Goal: Task Accomplishment & Management: Manage account settings

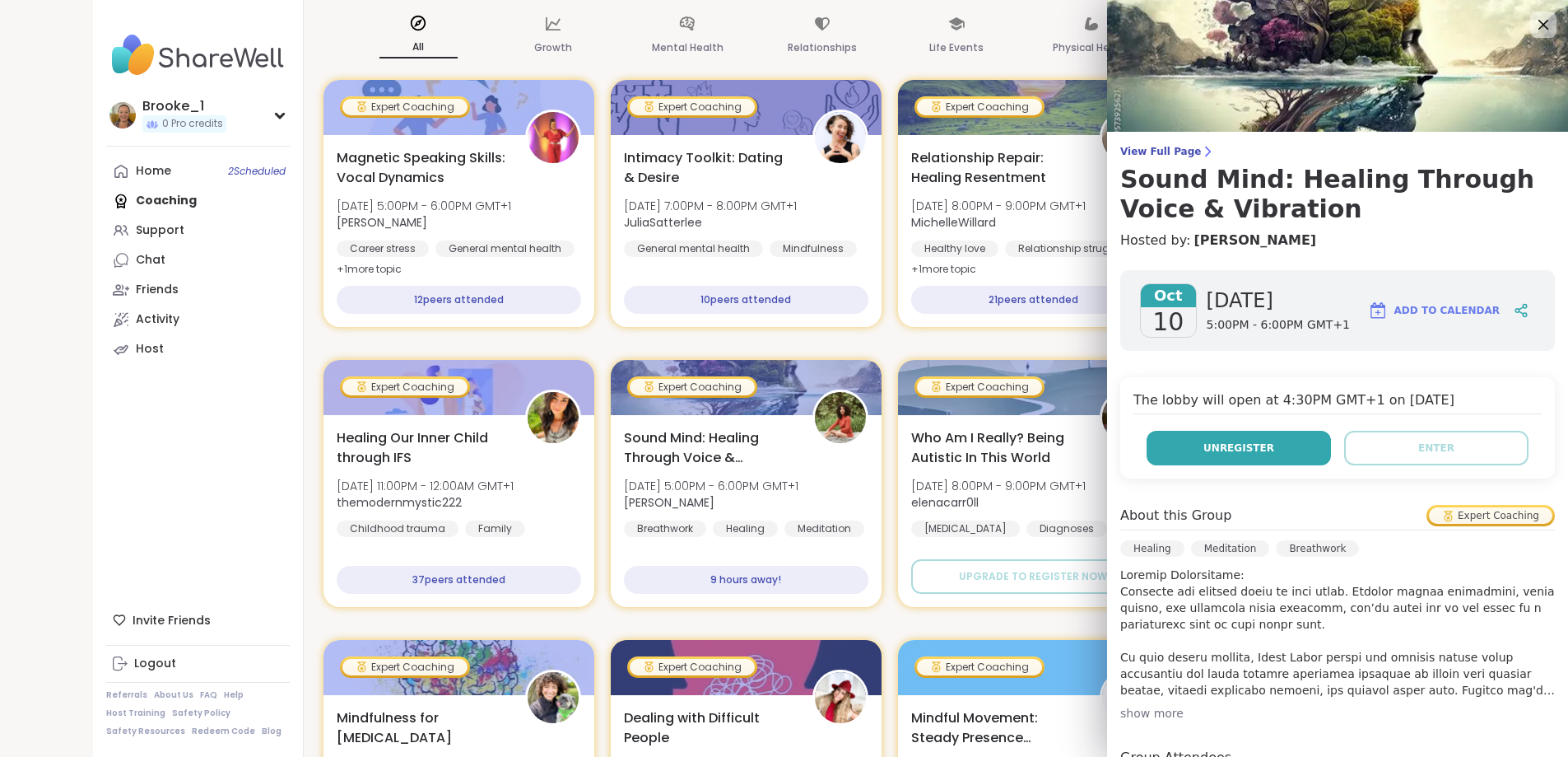
click at [1282, 454] on button "Unregister" at bounding box center [1239, 448] width 184 height 34
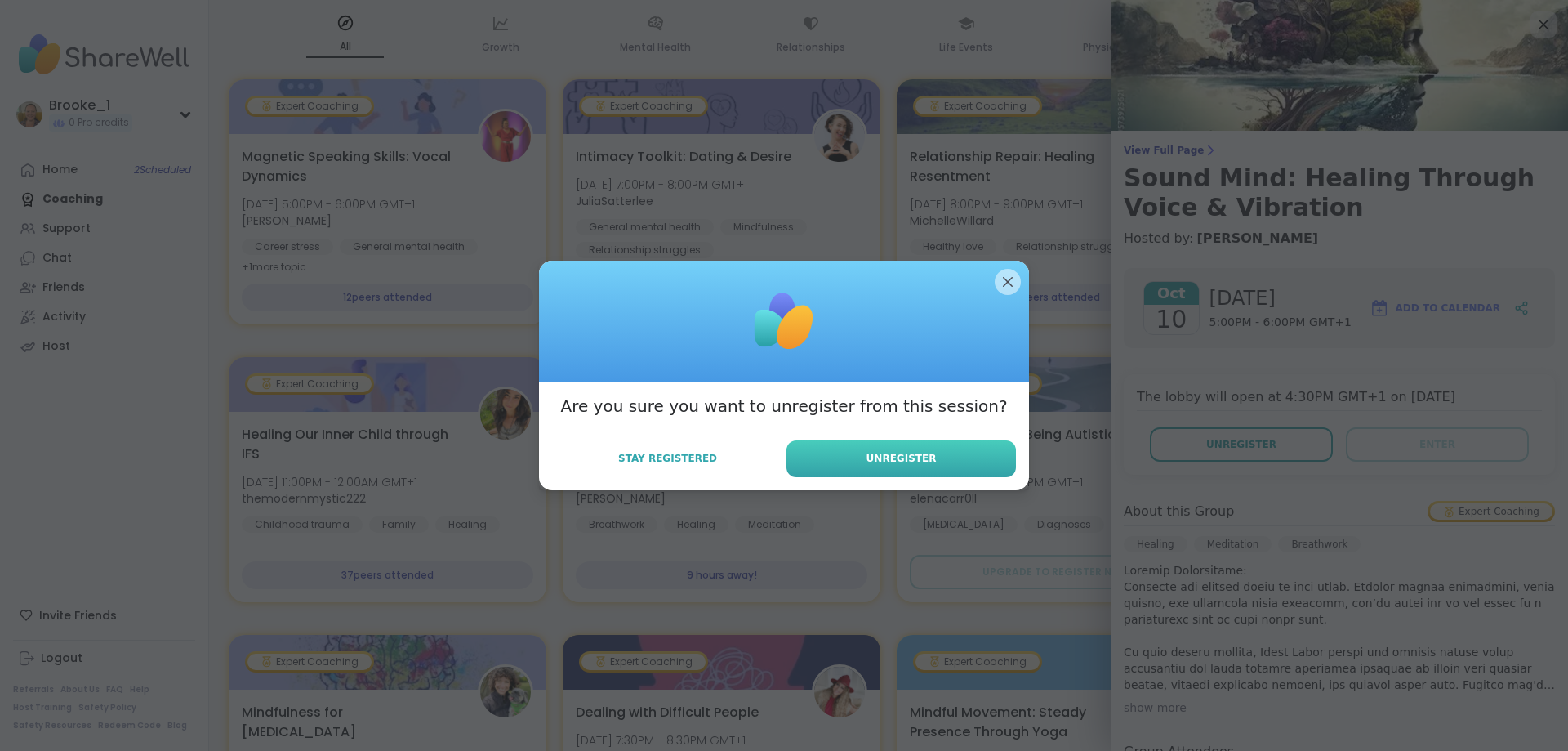
click at [867, 462] on span "Unregister" at bounding box center [902, 458] width 70 height 15
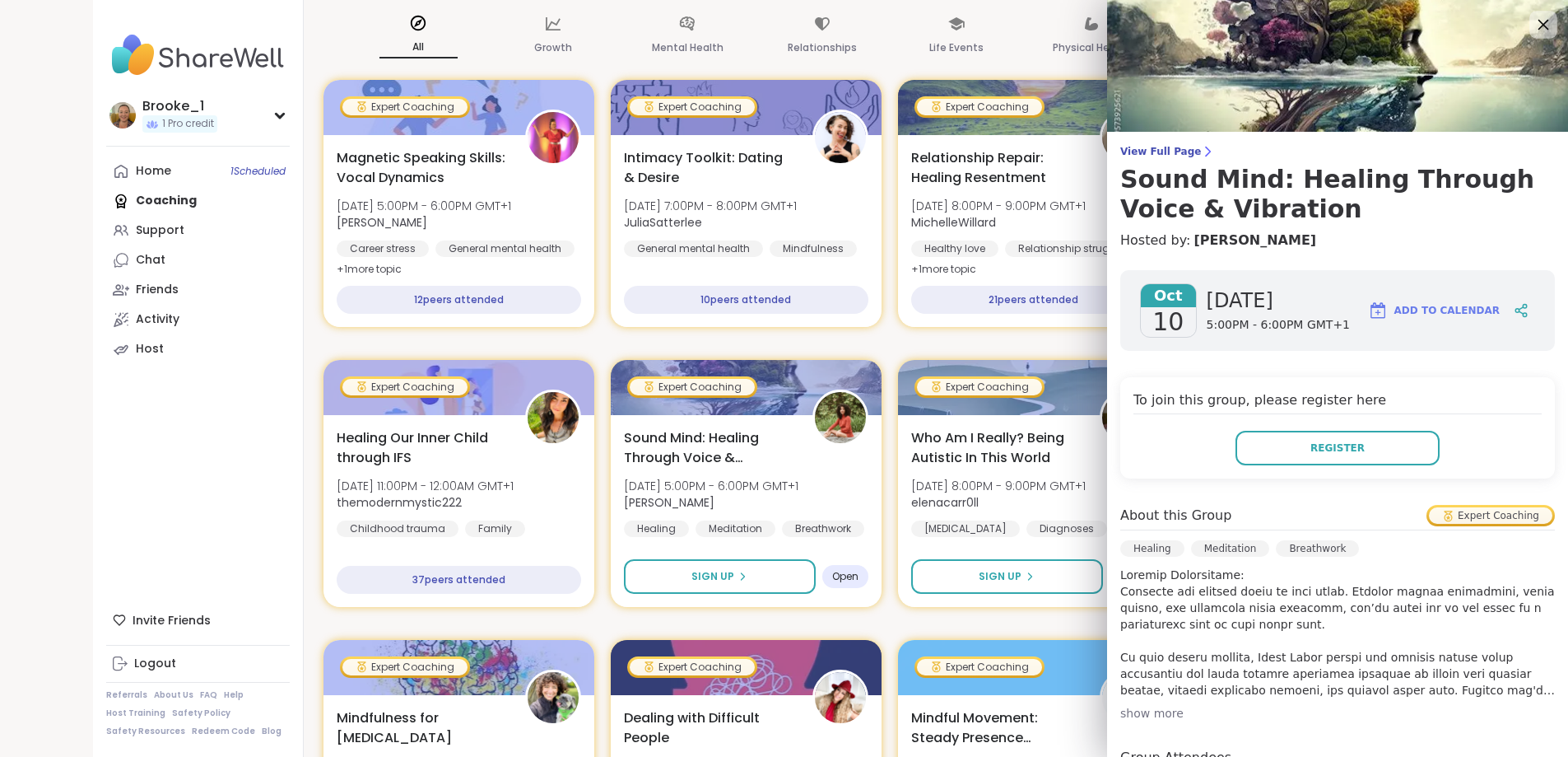
click at [1535, 19] on icon at bounding box center [1542, 24] width 20 height 20
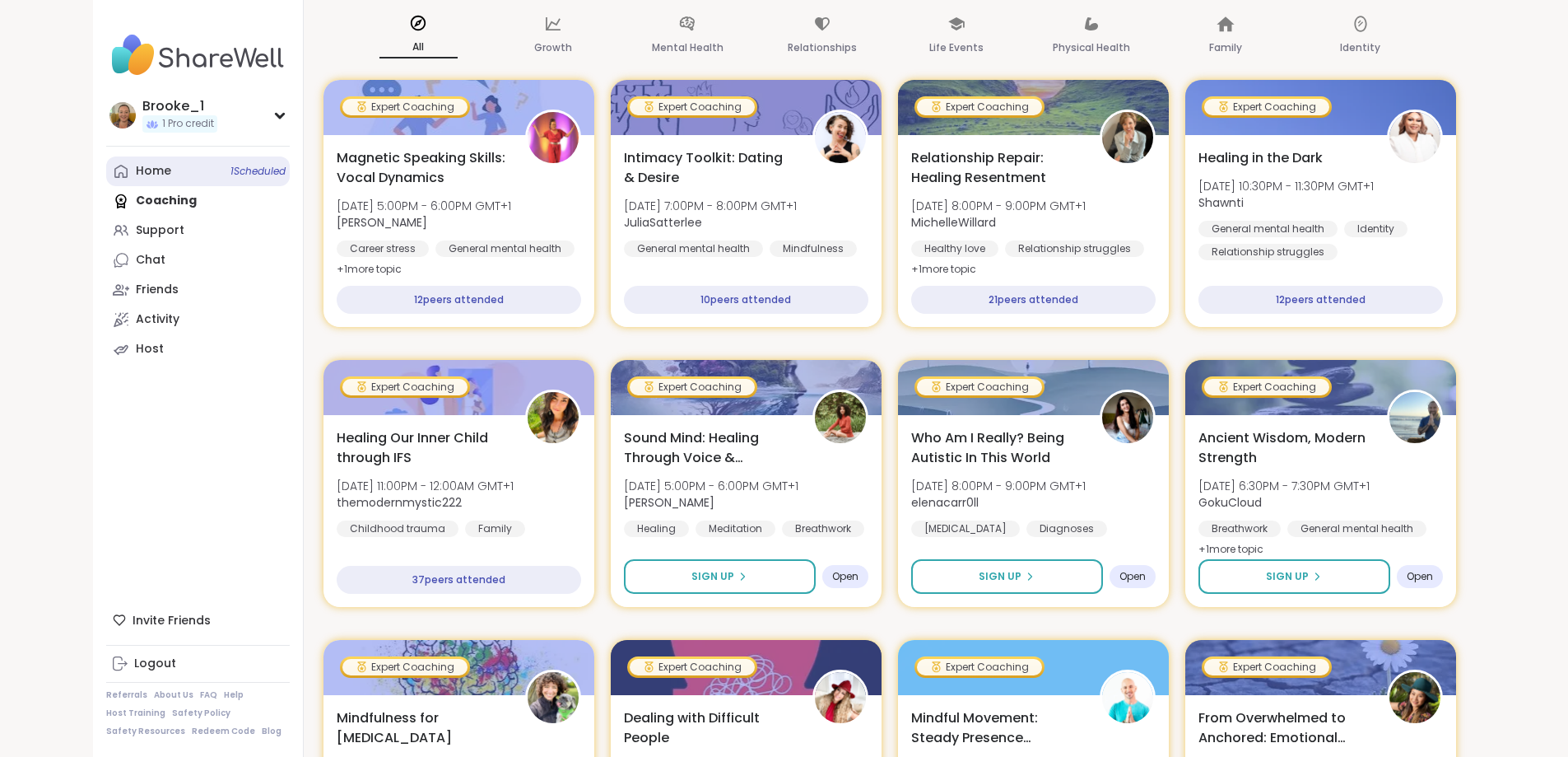
click at [107, 170] on link "Home 1 Scheduled" at bounding box center [198, 172] width 183 height 30
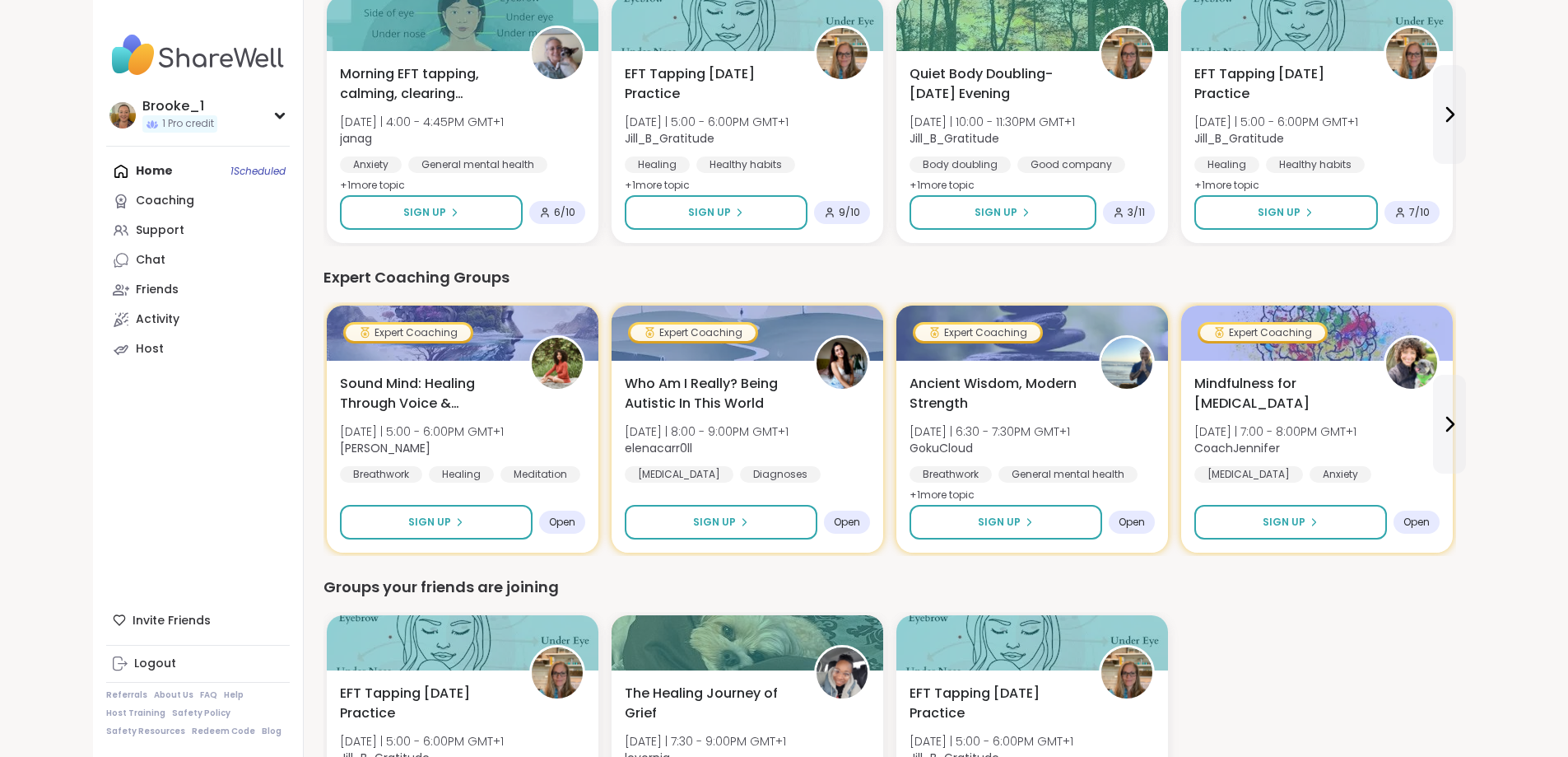
scroll to position [906, 0]
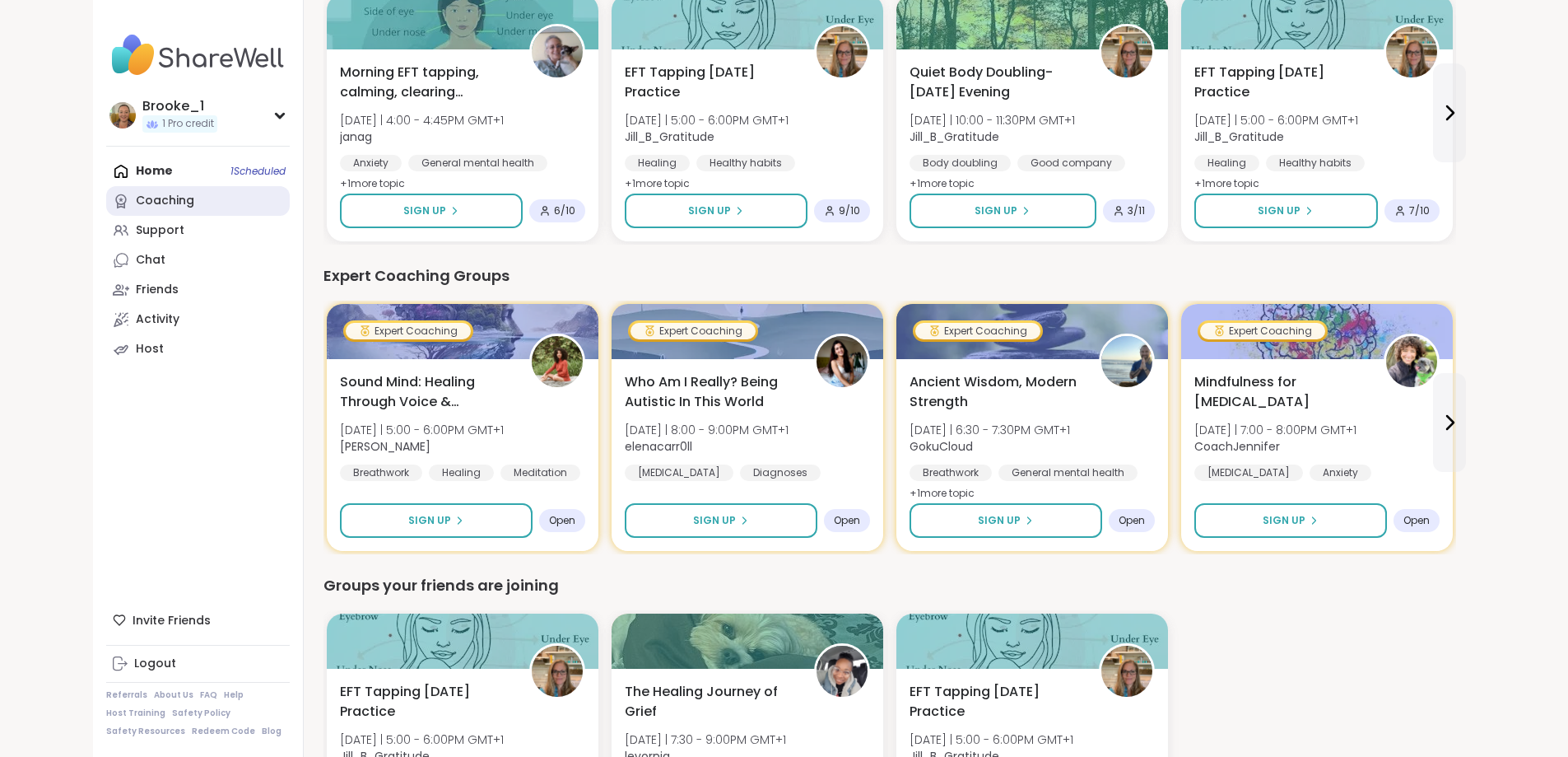
click at [136, 200] on div "Coaching" at bounding box center [165, 201] width 58 height 17
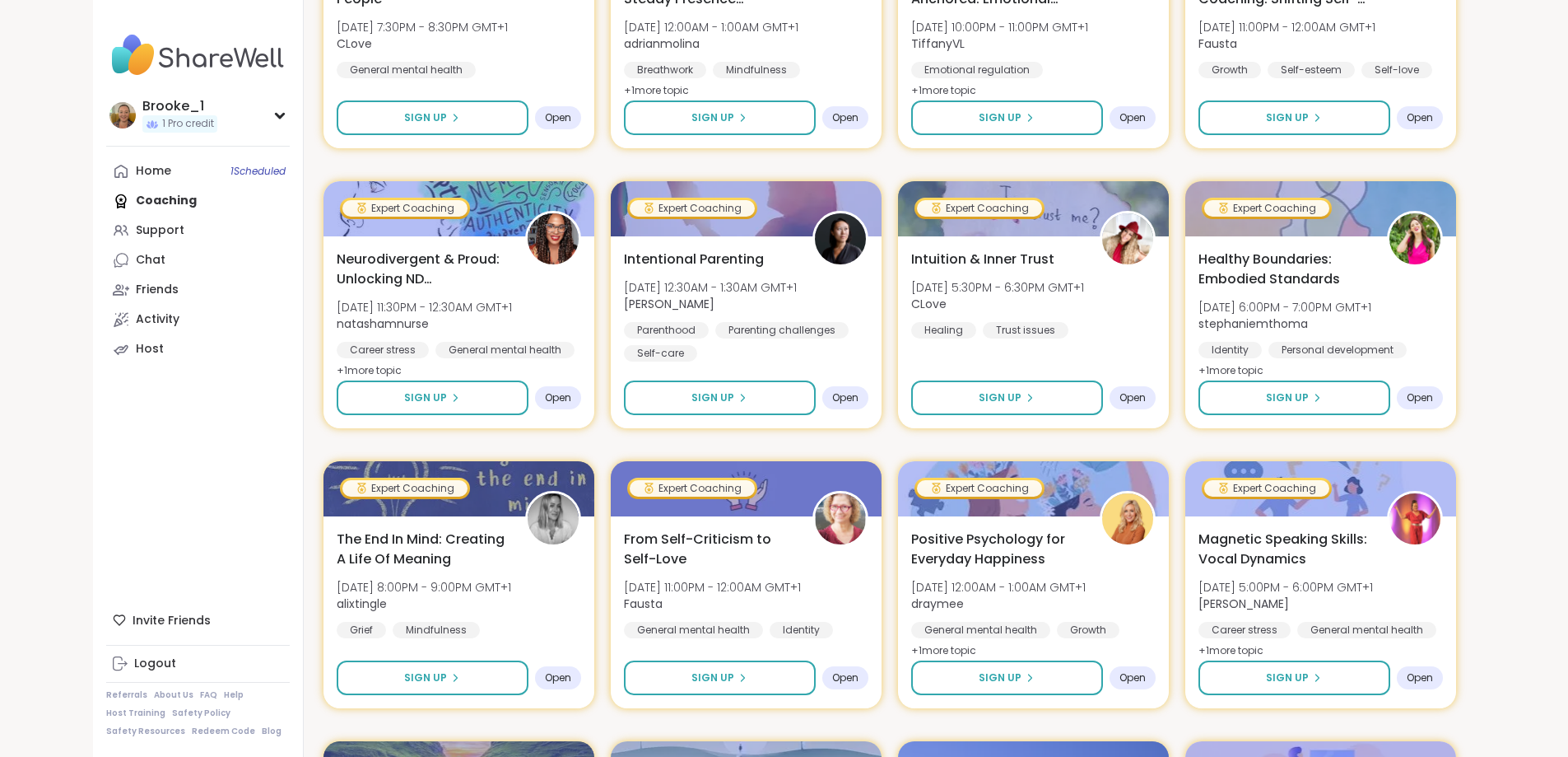
scroll to position [741, 0]
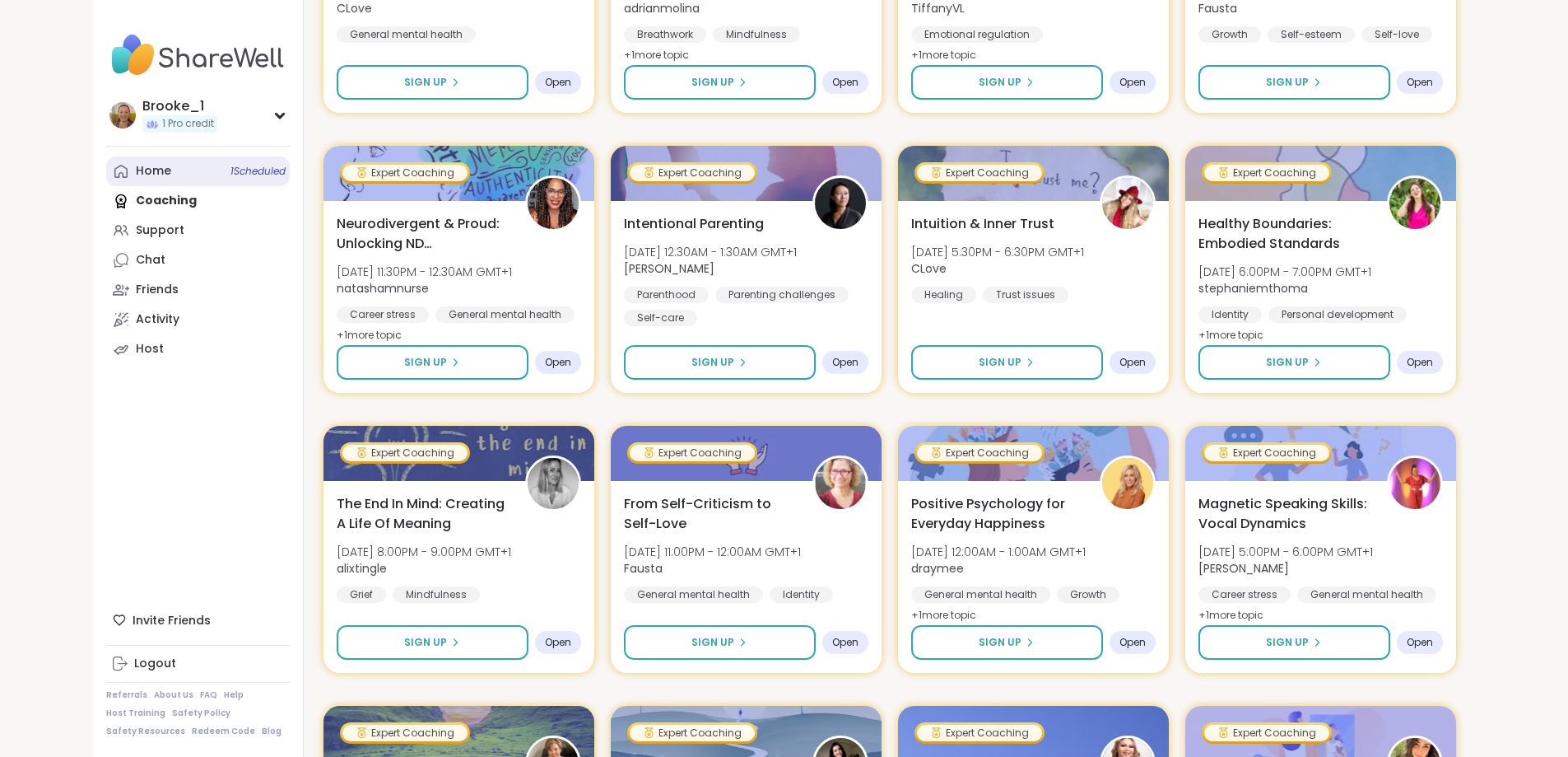
click at [107, 177] on link "Home 1 Scheduled" at bounding box center [198, 172] width 183 height 30
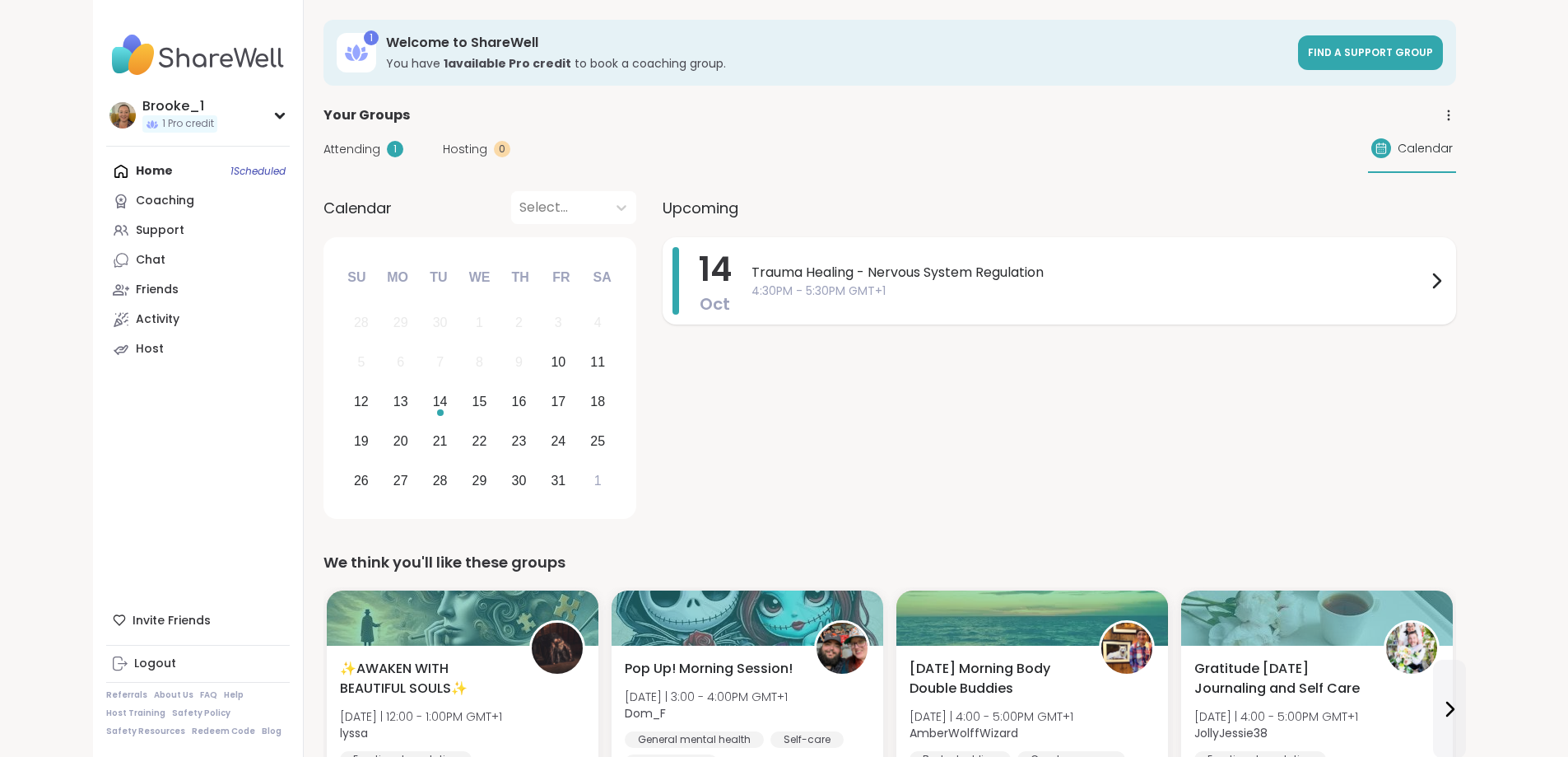
click at [1015, 280] on span "Trauma Healing - Nervous System Regulation" at bounding box center [1089, 272] width 675 height 19
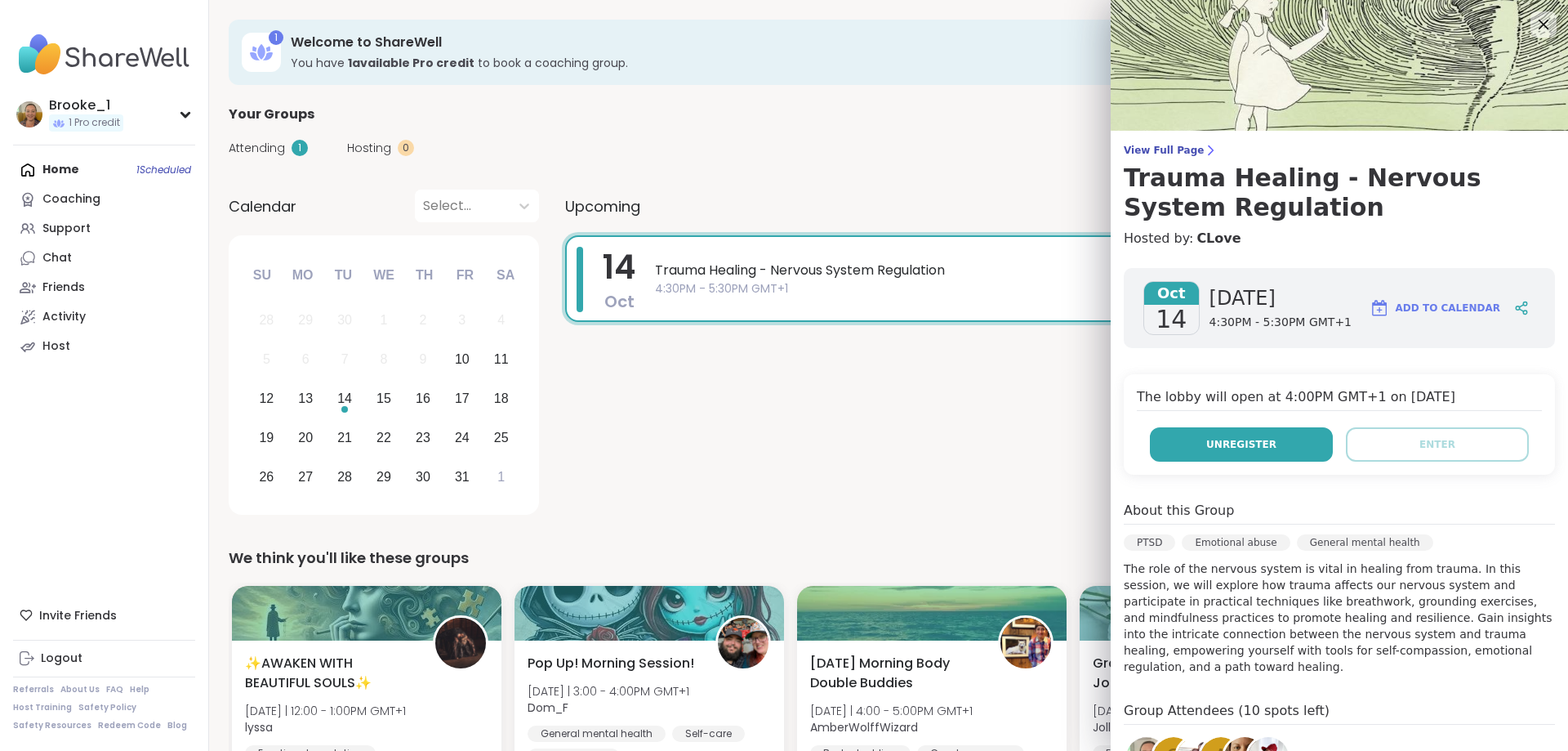
click at [1179, 440] on button "Unregister" at bounding box center [1241, 444] width 183 height 34
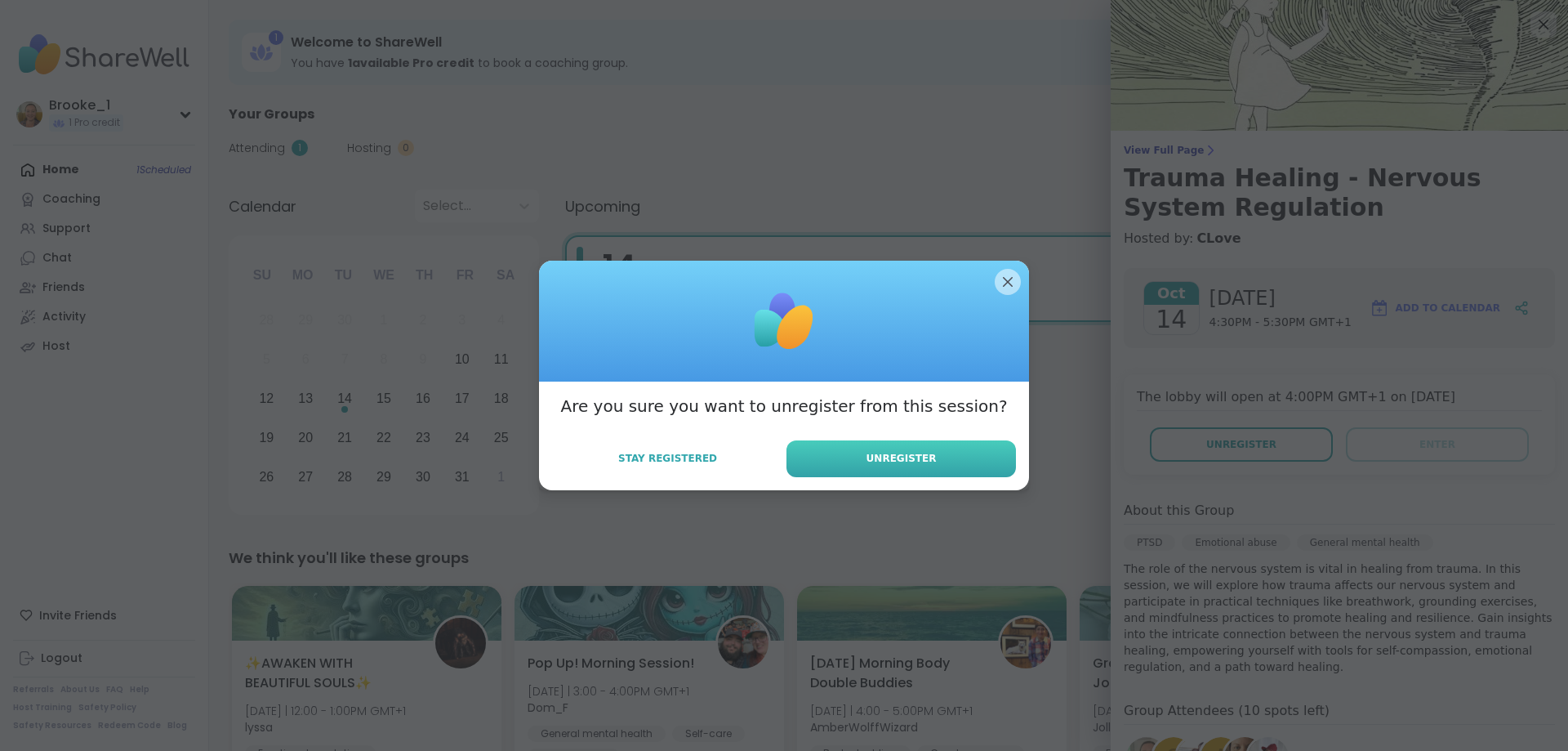
click at [870, 460] on span "Unregister" at bounding box center [902, 458] width 70 height 15
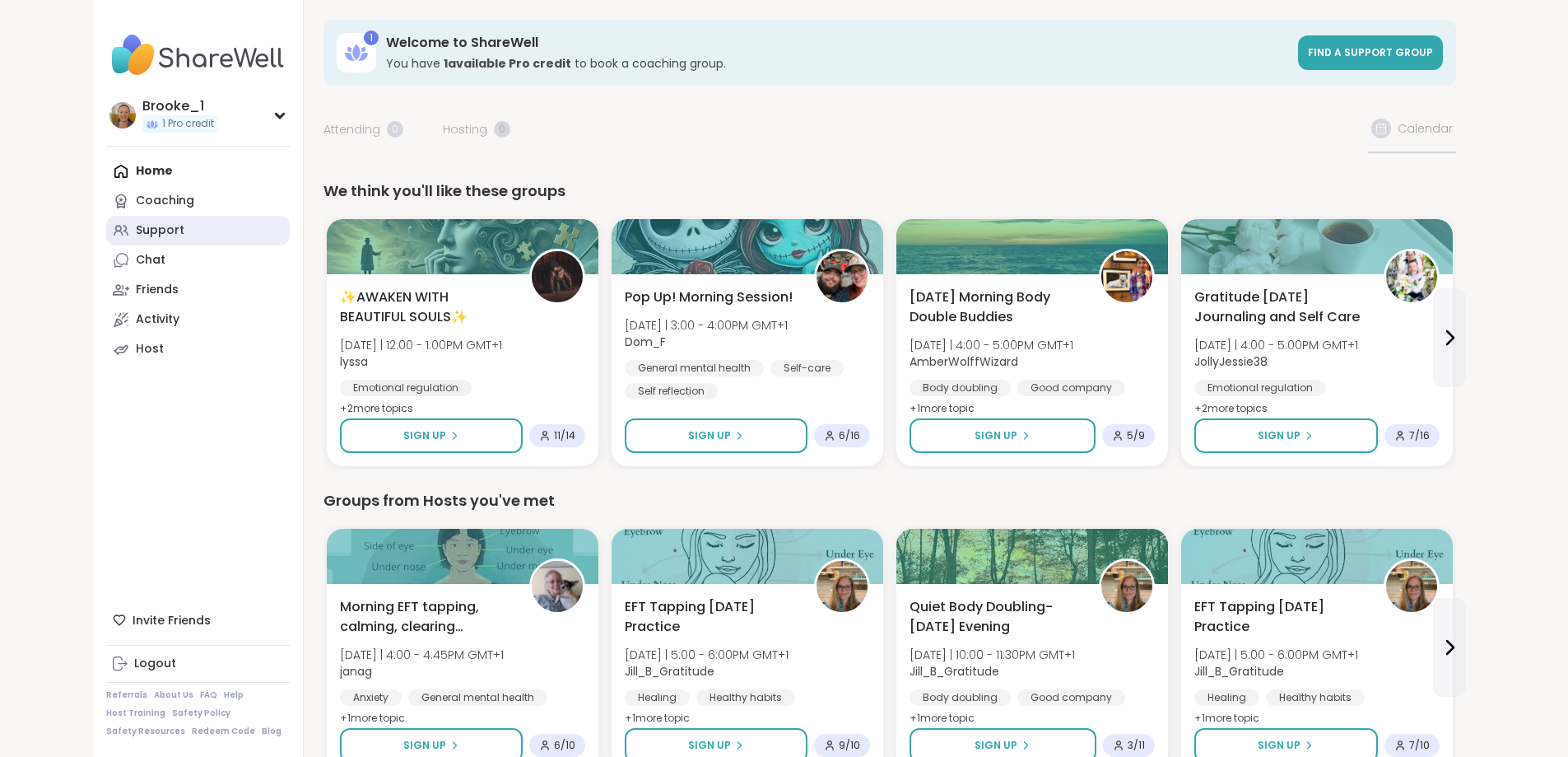
click at [136, 225] on div "Support" at bounding box center [159, 230] width 48 height 17
